Goal: Check status: Check status

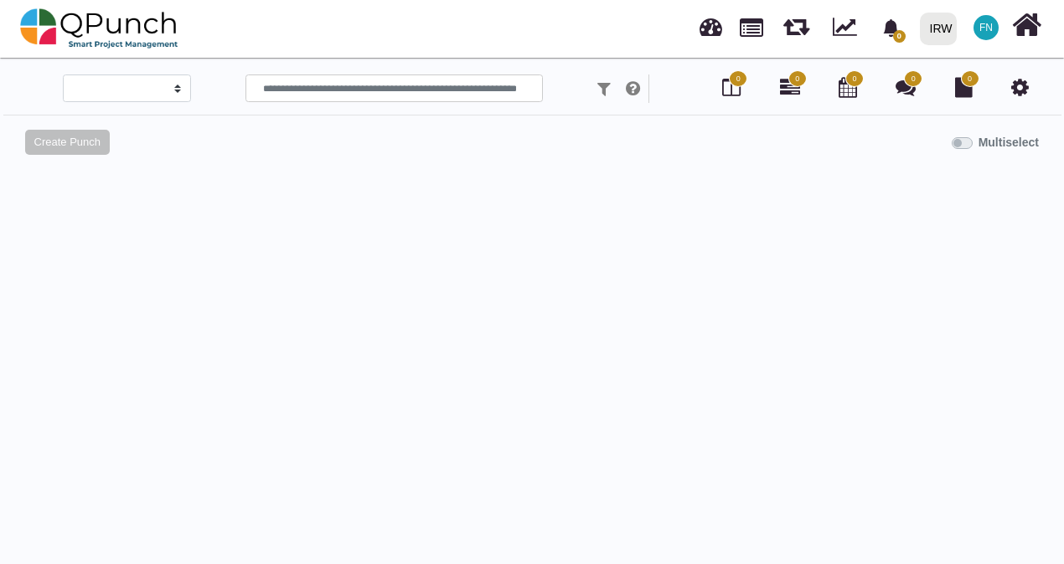
select select
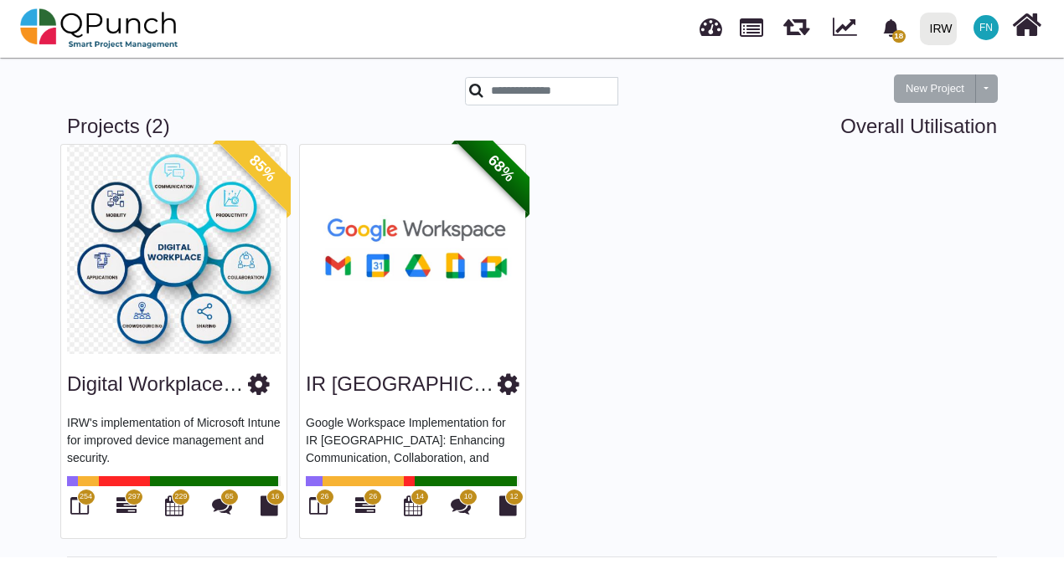
scroll to position [32, 0]
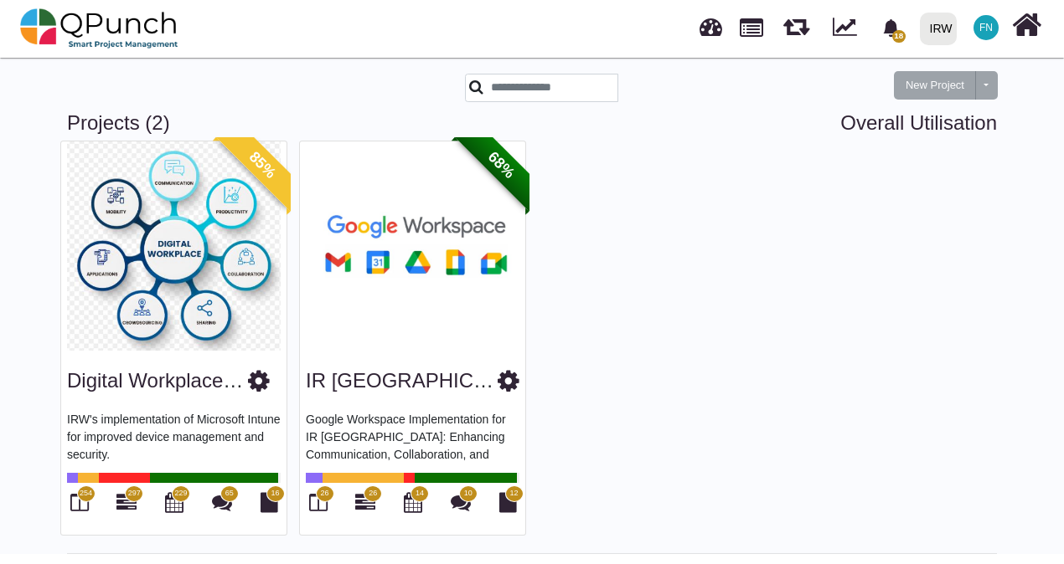
click at [390, 234] on img at bounding box center [412, 246] width 225 height 209
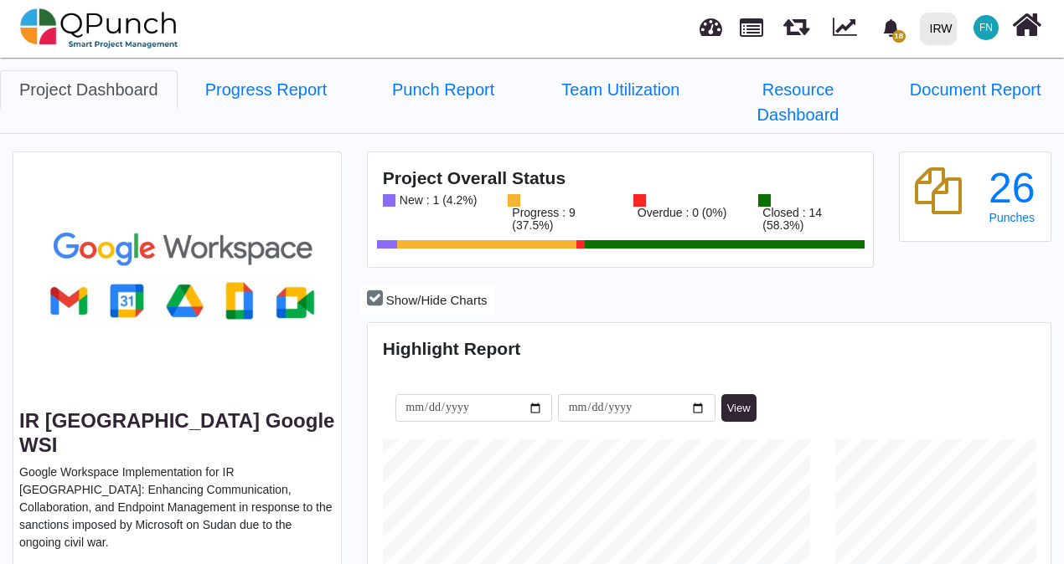
scroll to position [296, 678]
click at [280, 94] on link "Progress Report" at bounding box center [267, 89] width 178 height 39
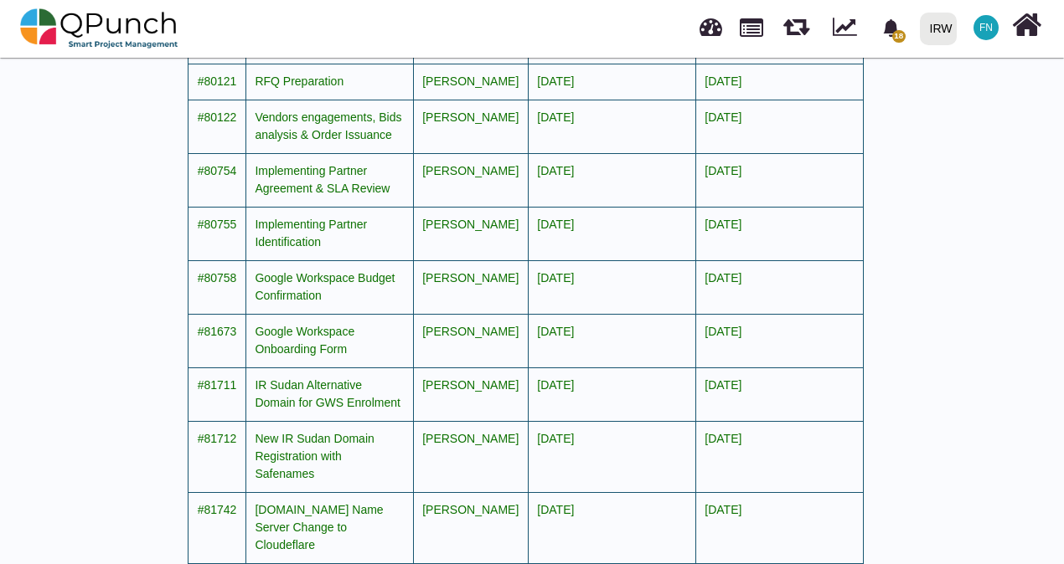
scroll to position [1737, 0]
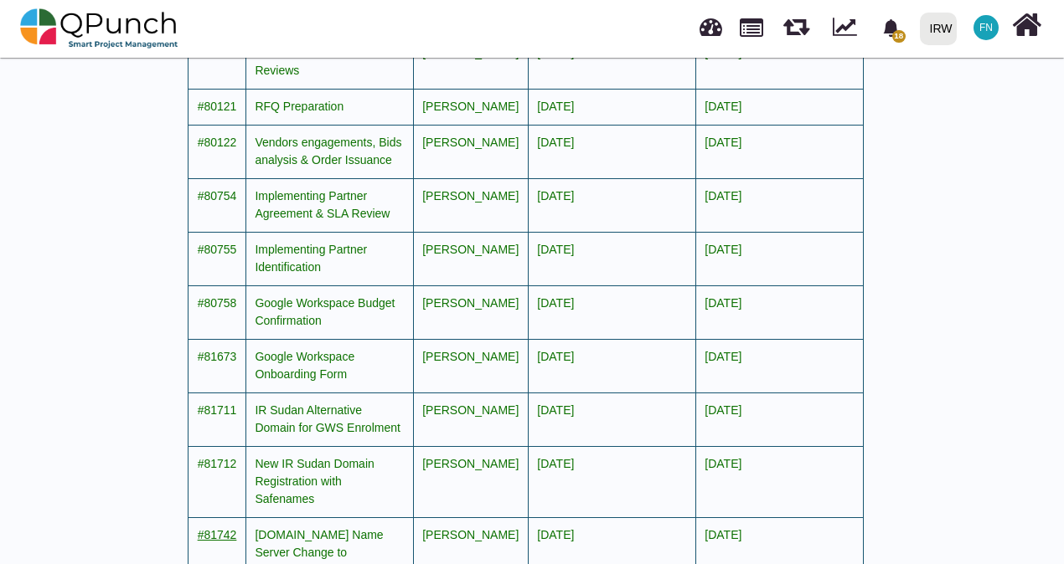
click at [224, 528] on span "#81742" at bounding box center [217, 534] width 39 height 13
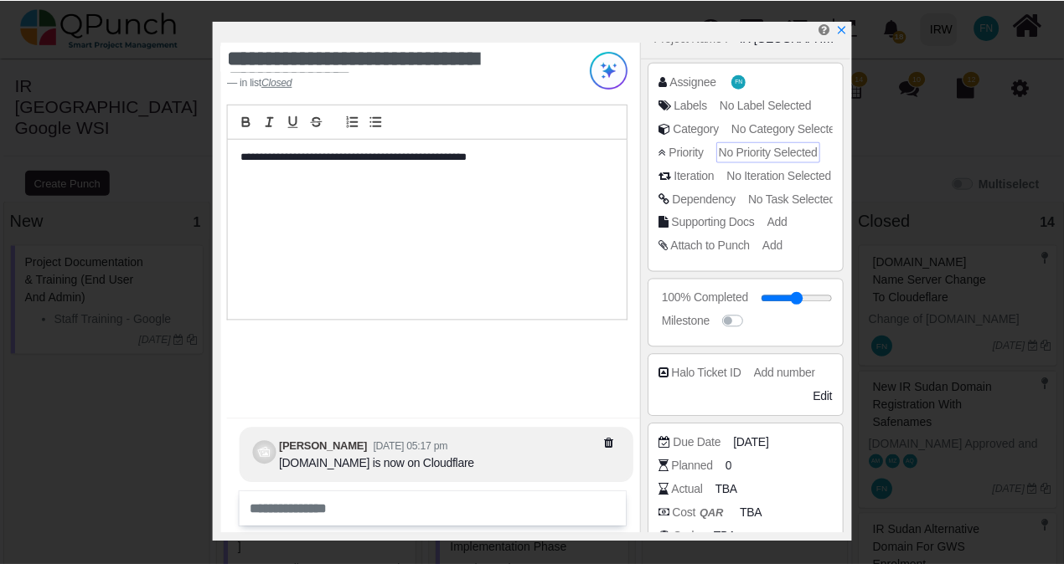
scroll to position [213, 0]
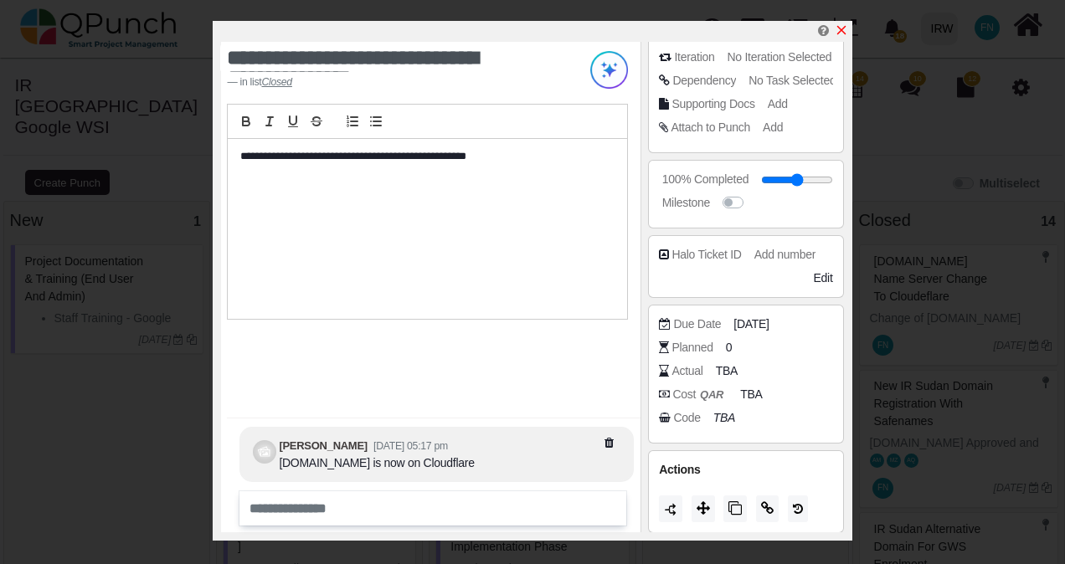
click at [841, 29] on icon "x" at bounding box center [841, 29] width 13 height 13
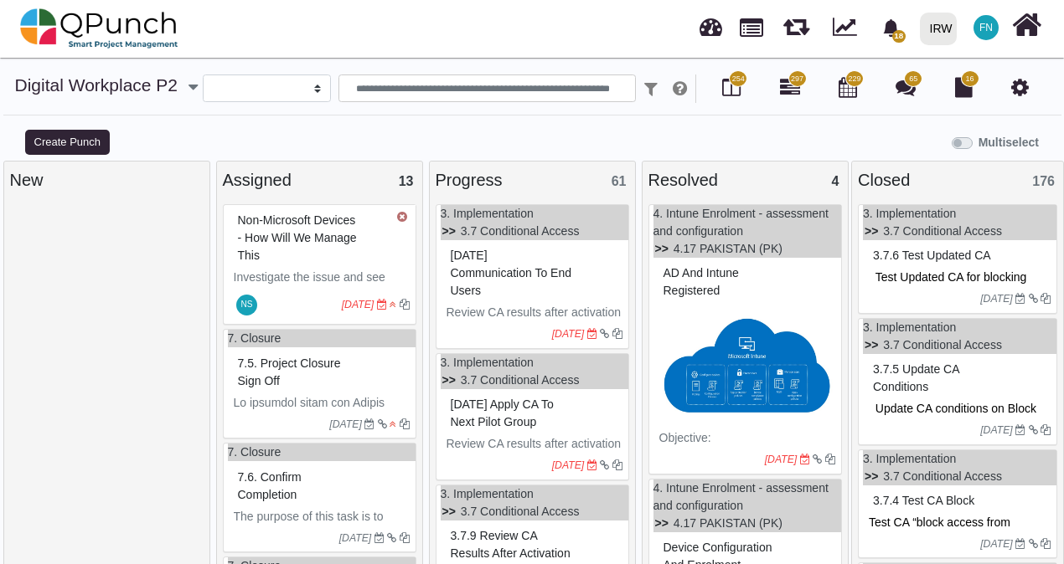
select select
